Goal: Use online tool/utility: Utilize a website feature to perform a specific function

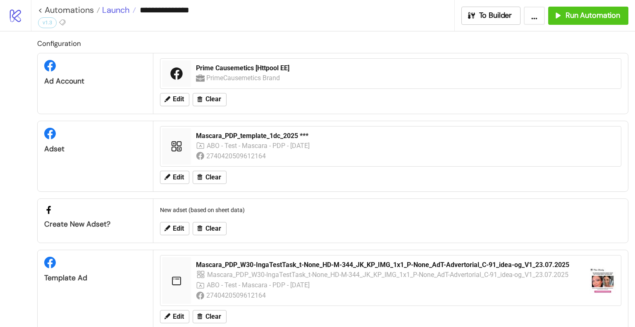
click at [126, 12] on span "Launch" at bounding box center [115, 10] width 30 height 11
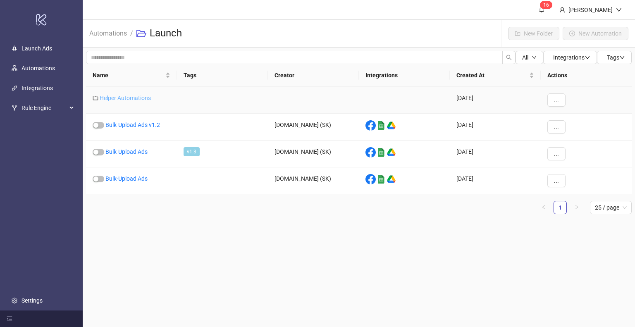
click at [137, 98] on link "Helper Automations" at bounding box center [125, 98] width 51 height 7
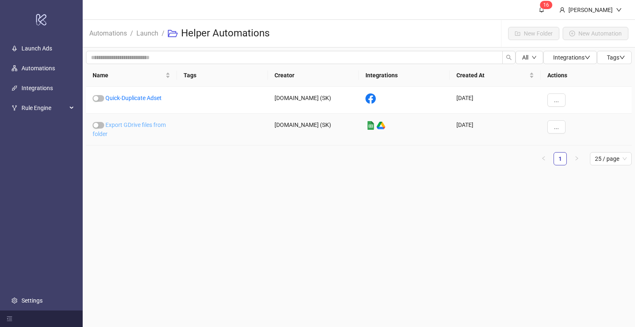
click at [141, 122] on link "Export GDrive files from folder" at bounding box center [129, 130] width 73 height 16
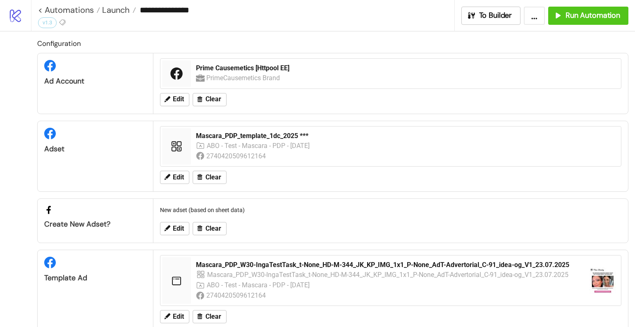
type input "**********"
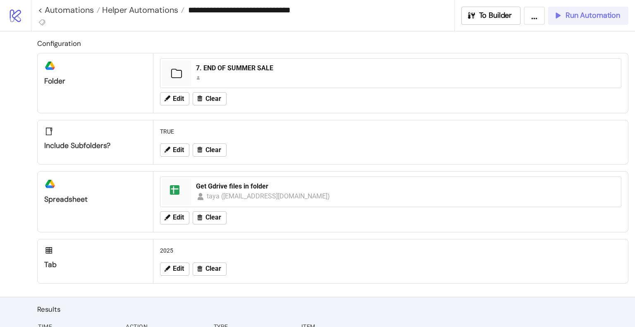
click at [605, 13] on span "Run Automation" at bounding box center [593, 16] width 55 height 10
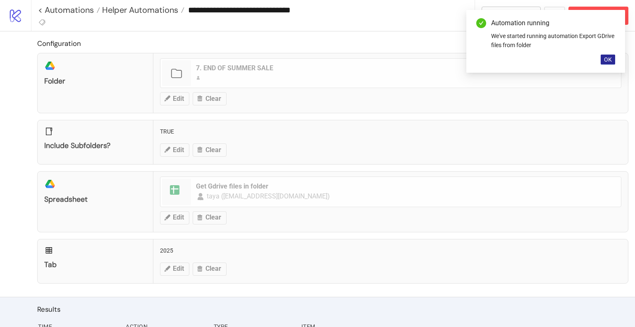
click at [606, 59] on span "OK" at bounding box center [608, 59] width 8 height 7
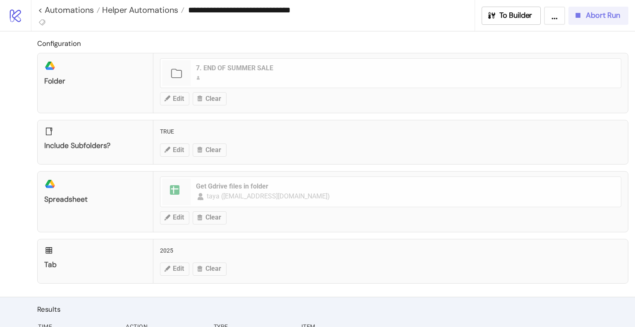
click at [595, 18] on span "Abort Run" at bounding box center [603, 16] width 34 height 10
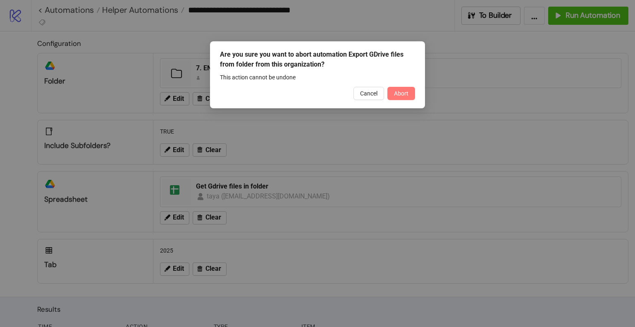
click at [405, 97] on button "Abort" at bounding box center [402, 93] width 28 height 13
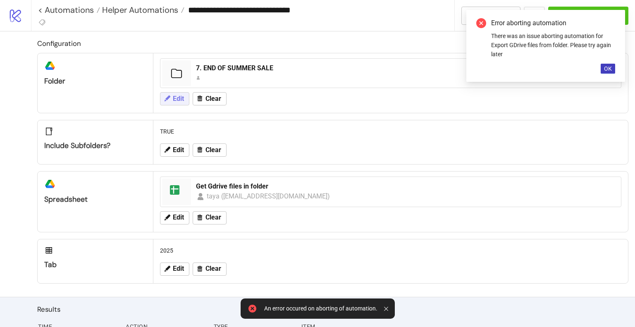
click at [186, 96] on button "Edit" at bounding box center [174, 98] width 29 height 13
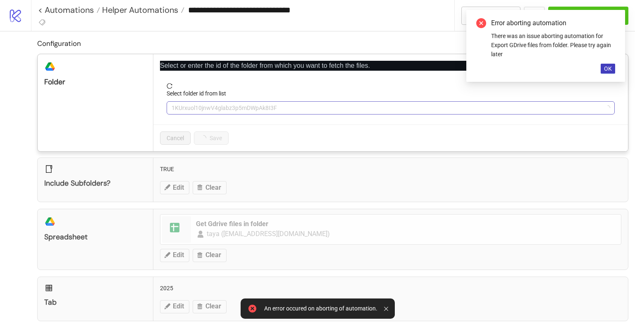
click at [215, 103] on span "1KUrxuol10jnwV4glabz3p5mDWpAk8I3F" at bounding box center [391, 108] width 439 height 12
click at [222, 112] on span "7. END OF SUMMER SALE" at bounding box center [391, 108] width 439 height 12
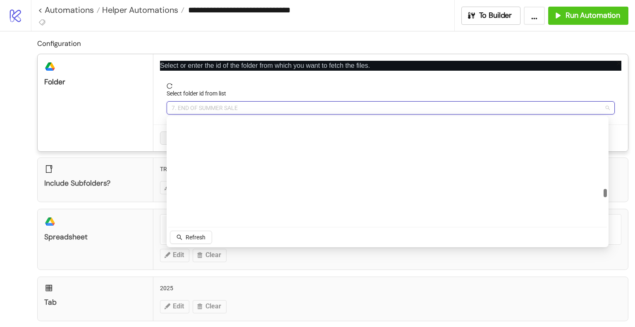
scroll to position [1466, 0]
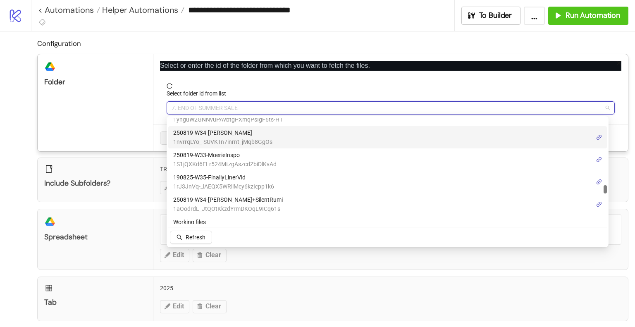
click at [141, 129] on div "platform/google_drive Folder" at bounding box center [96, 102] width 116 height 97
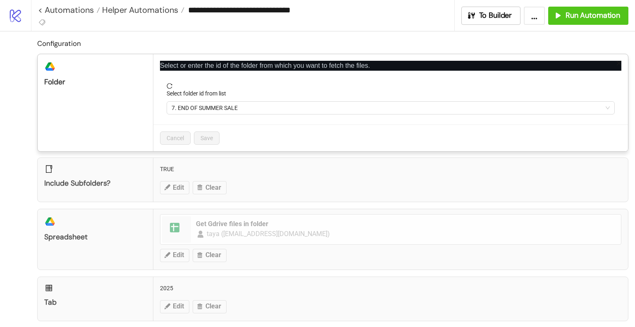
click at [142, 96] on div "**********" at bounding box center [317, 163] width 635 height 327
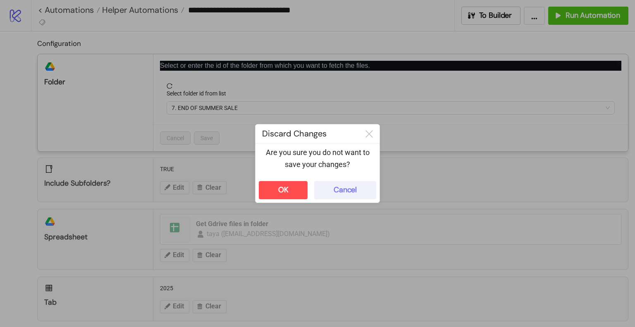
click at [355, 198] on button "Cancel" at bounding box center [345, 190] width 62 height 18
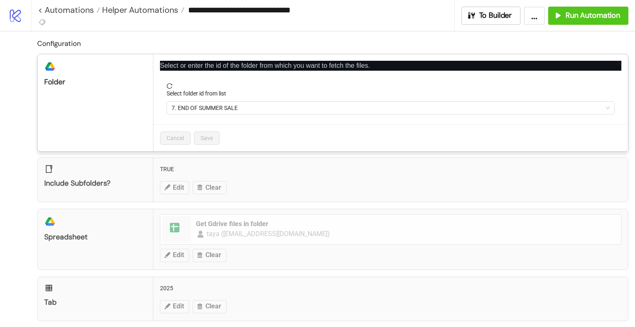
click at [113, 51] on div "**********" at bounding box center [317, 163] width 635 height 327
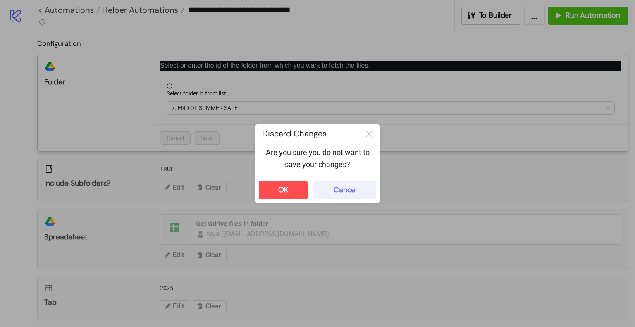
click at [344, 184] on button "Cancel" at bounding box center [345, 190] width 62 height 18
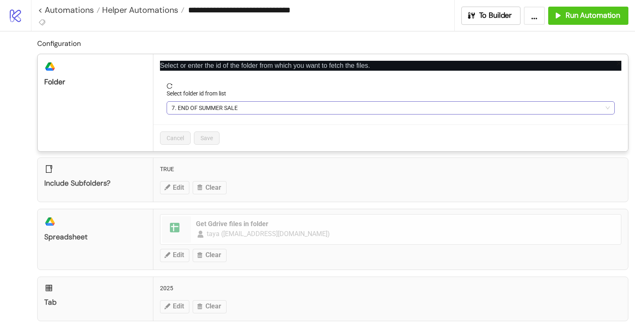
click at [289, 114] on span "7. END OF SUMMER SALE" at bounding box center [391, 108] width 439 height 12
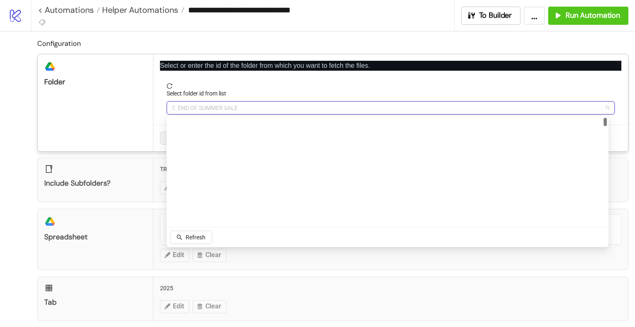
scroll to position [0, 0]
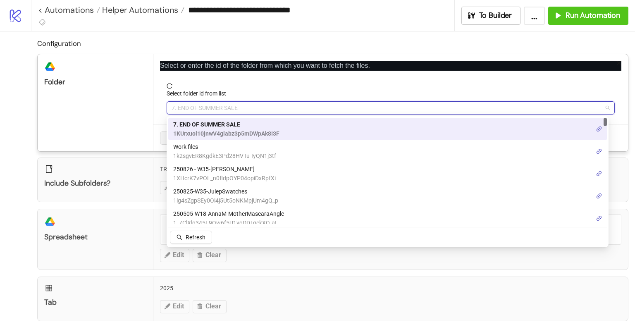
click at [288, 111] on span "7. END OF SUMMER SALE" at bounding box center [391, 108] width 439 height 12
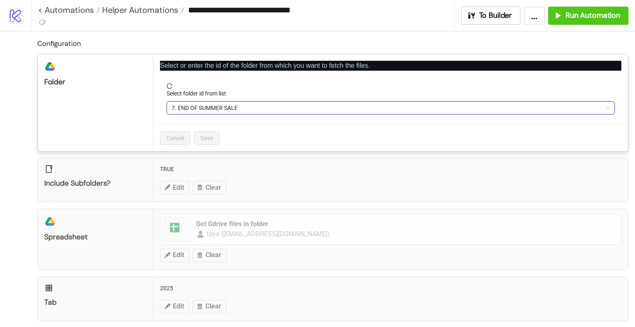
click at [285, 109] on span "7. END OF SUMMER SALE" at bounding box center [391, 108] width 439 height 12
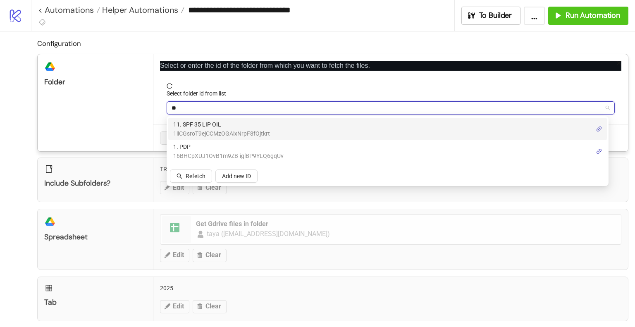
type input "*"
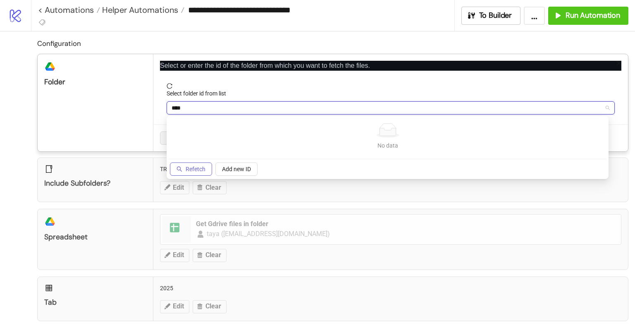
type input "****"
click at [205, 166] on span "Refetch" at bounding box center [196, 169] width 20 height 7
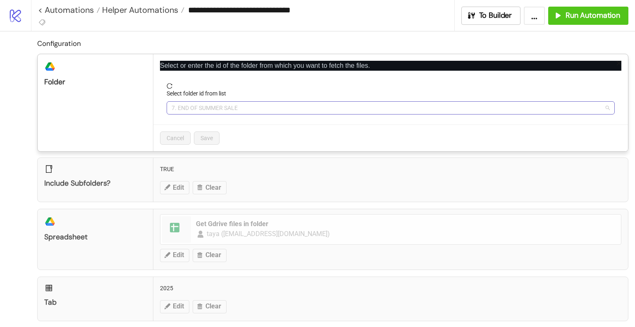
click at [204, 109] on span "7. END OF SUMMER SALE" at bounding box center [391, 108] width 439 height 12
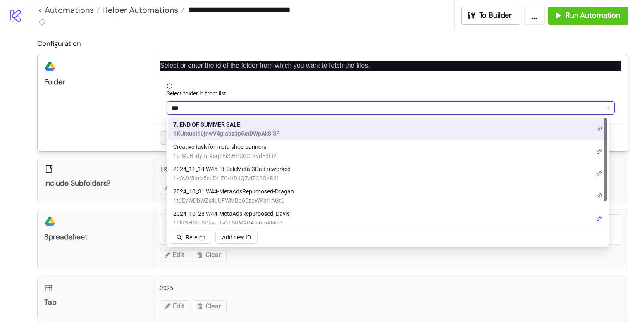
type input "****"
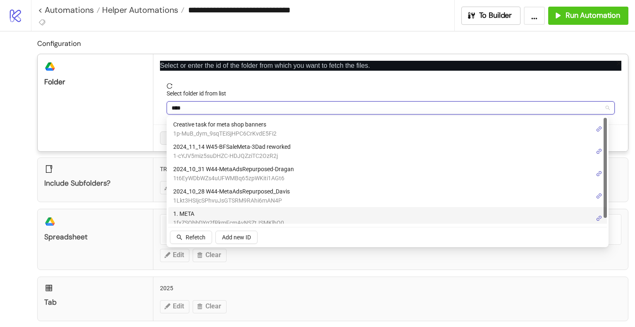
click at [197, 210] on span "1. META" at bounding box center [228, 213] width 111 height 9
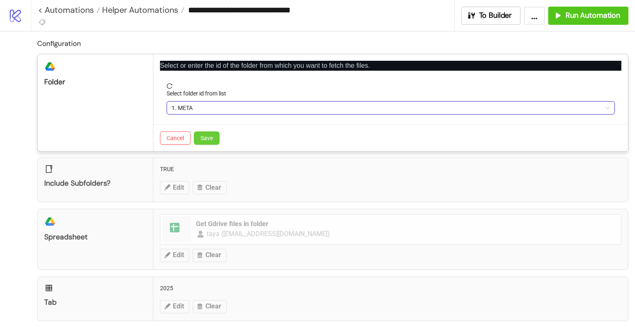
click at [202, 143] on button "Save" at bounding box center [207, 138] width 26 height 13
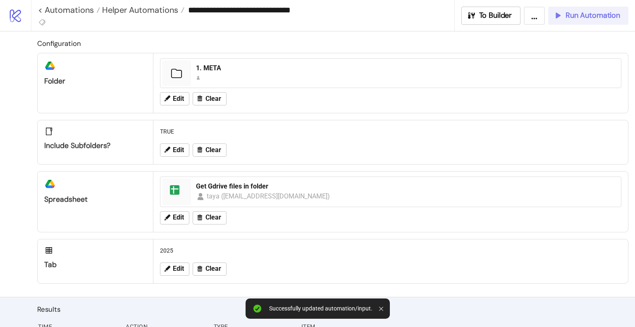
click at [585, 21] on button "Run Automation" at bounding box center [589, 16] width 80 height 18
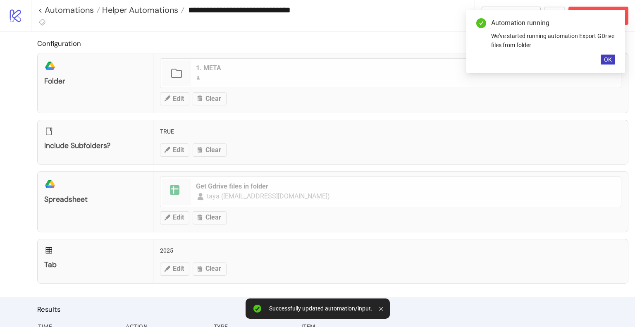
click at [0, 252] on div "Configuration platform/google_drive Folder 1. META Edit Clear Include subfolder…" at bounding box center [317, 164] width 635 height 266
